Goal: Information Seeking & Learning: Learn about a topic

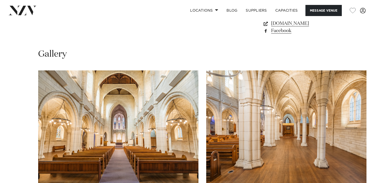
scroll to position [447, 0]
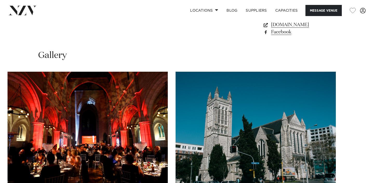
click at [358, 174] on swiper-container at bounding box center [187, 143] width 374 height 142
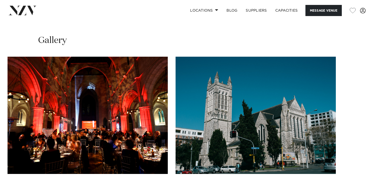
scroll to position [464, 0]
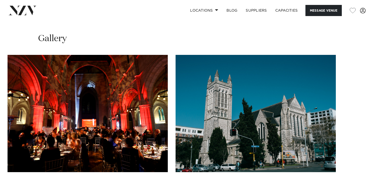
click at [19, 160] on swiper-container at bounding box center [187, 126] width 374 height 142
click at [15, 163] on swiper-container at bounding box center [187, 126] width 374 height 142
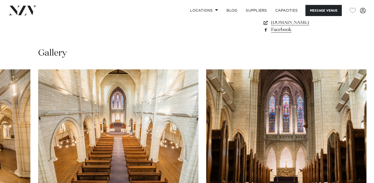
scroll to position [450, 0]
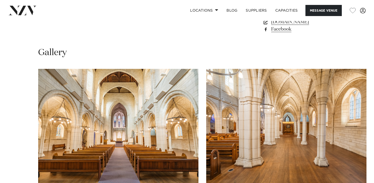
click at [150, 113] on img "1 / 15" at bounding box center [118, 127] width 160 height 117
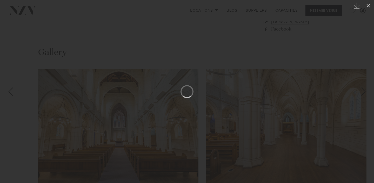
click at [260, 76] on div at bounding box center [187, 91] width 374 height 183
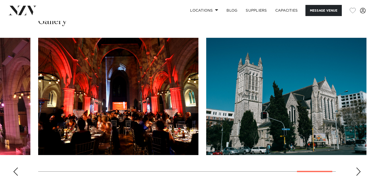
scroll to position [482, 0]
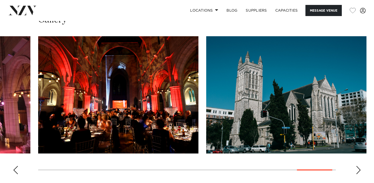
click at [19, 139] on swiper-container at bounding box center [187, 107] width 374 height 142
click at [15, 166] on div "Previous slide" at bounding box center [15, 170] width 5 height 8
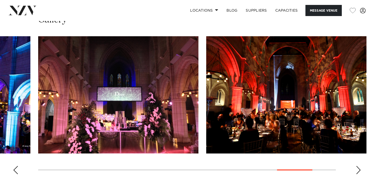
click at [15, 166] on div "Previous slide" at bounding box center [15, 170] width 5 height 8
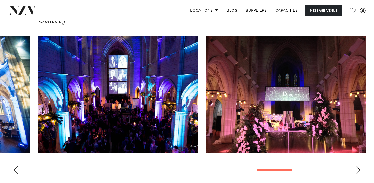
click at [14, 166] on div "Previous slide" at bounding box center [15, 170] width 5 height 8
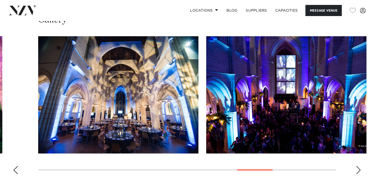
click at [14, 166] on div "Previous slide" at bounding box center [15, 170] width 5 height 8
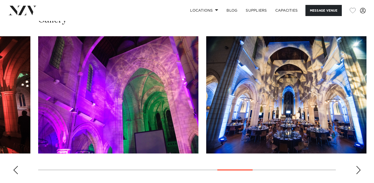
click at [14, 166] on div "Previous slide" at bounding box center [15, 170] width 5 height 8
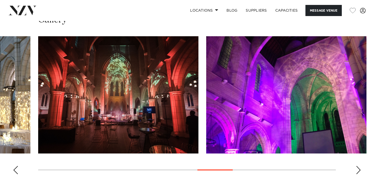
click at [14, 166] on div "Previous slide" at bounding box center [15, 170] width 5 height 8
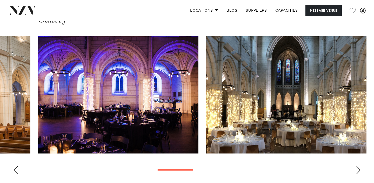
click at [14, 166] on div "Previous slide" at bounding box center [15, 170] width 5 height 8
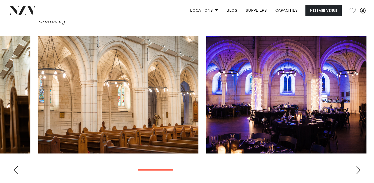
click at [14, 166] on div "Previous slide" at bounding box center [15, 170] width 5 height 8
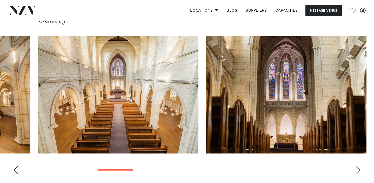
click at [14, 166] on div "Previous slide" at bounding box center [15, 170] width 5 height 8
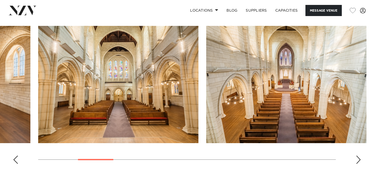
scroll to position [492, 0]
